Goal: Task Accomplishment & Management: Use online tool/utility

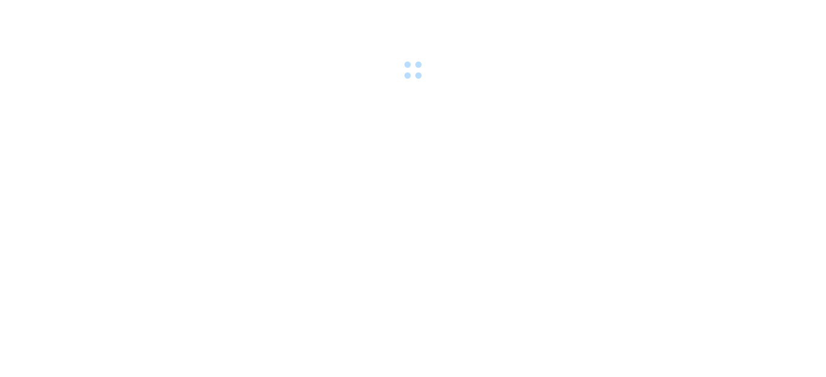
click at [281, 15] on div at bounding box center [413, 41] width 826 height 83
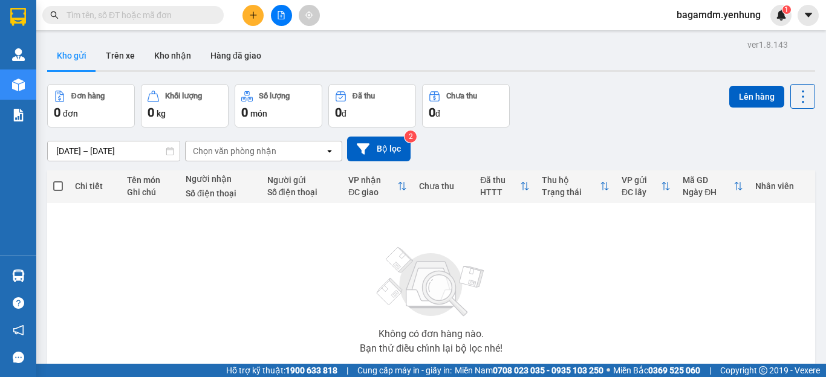
click at [282, 22] on button at bounding box center [281, 15] width 21 height 21
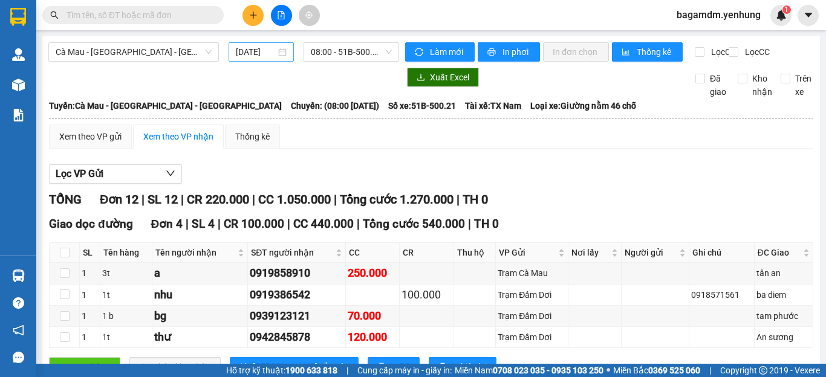
click at [266, 51] on input "[DATE]" at bounding box center [256, 51] width 40 height 13
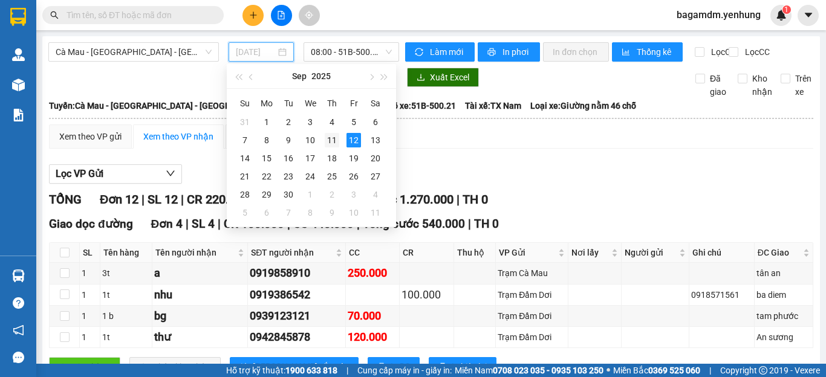
click at [332, 137] on div "11" at bounding box center [332, 140] width 15 height 15
type input "[DATE]"
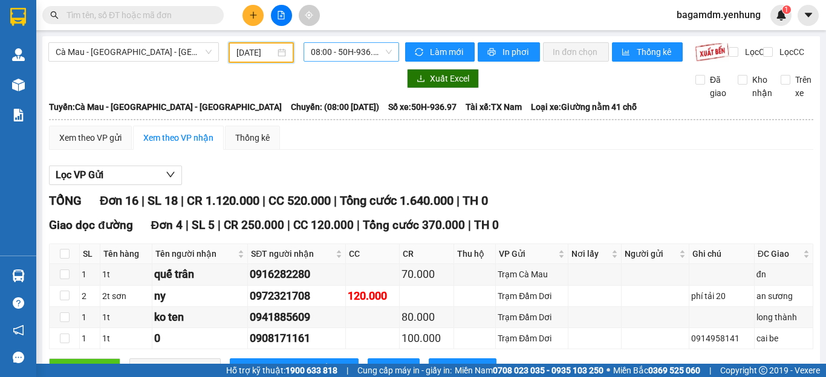
click at [349, 54] on span "08:00 - 50H-936.97" at bounding box center [351, 52] width 81 height 18
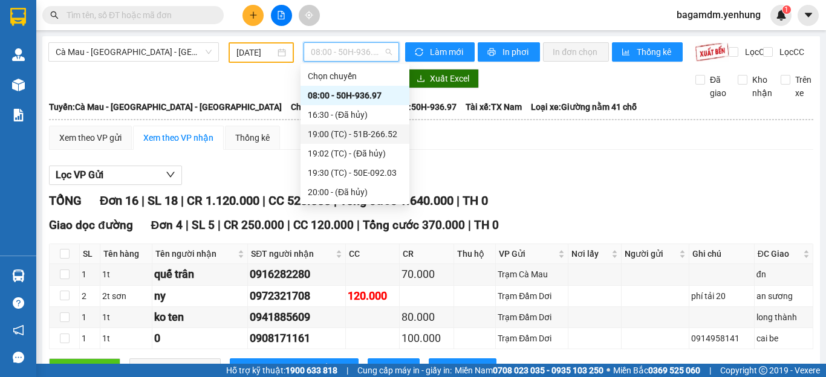
click at [343, 134] on div "19:00 (TC) - 51B-266.52" at bounding box center [355, 134] width 94 height 13
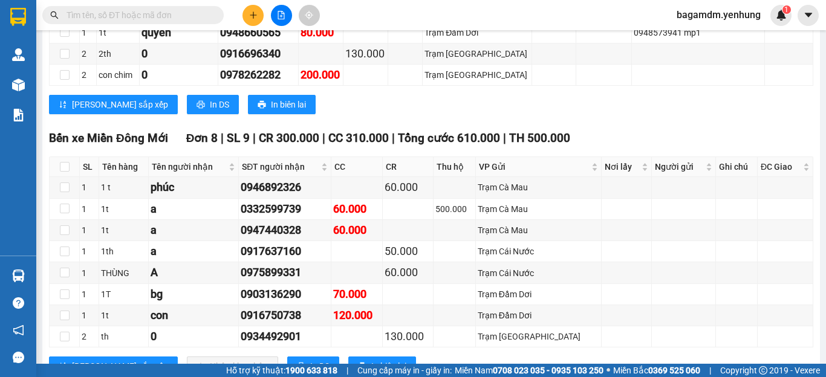
scroll to position [1753, 0]
